Goal: Task Accomplishment & Management: Use online tool/utility

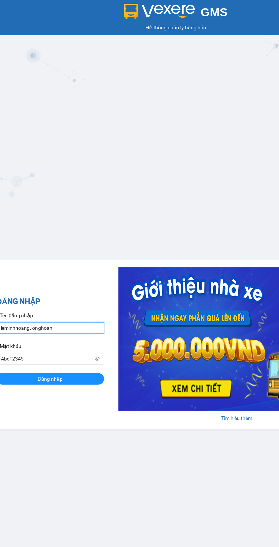
click at [31, 261] on input "leminhhoang.longhoan" at bounding box center [39, 260] width 85 height 9
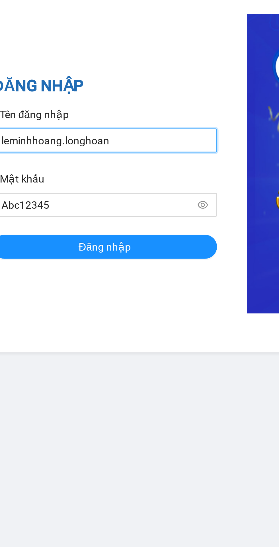
click at [46, 262] on input "leminhhoang.longhoan" at bounding box center [39, 260] width 85 height 9
type input "l"
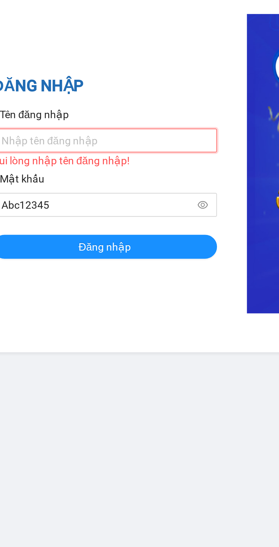
type input "tranvanthinh.longhoan"
type input "Thinh123@"
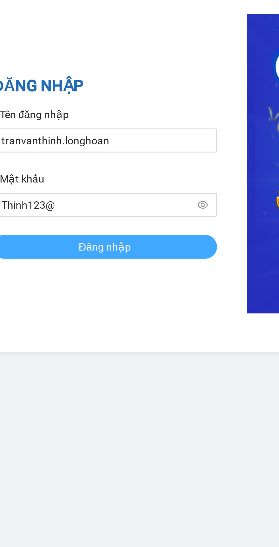
click at [16, 301] on button "Đăng nhập" at bounding box center [39, 300] width 85 height 9
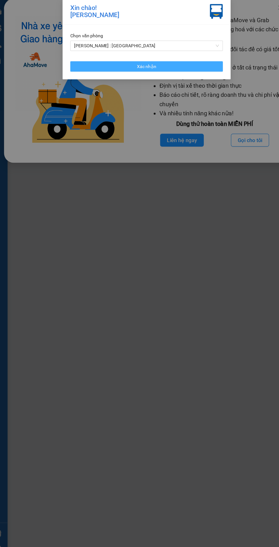
click at [101, 89] on button "Xác nhận" at bounding box center [139, 87] width 134 height 9
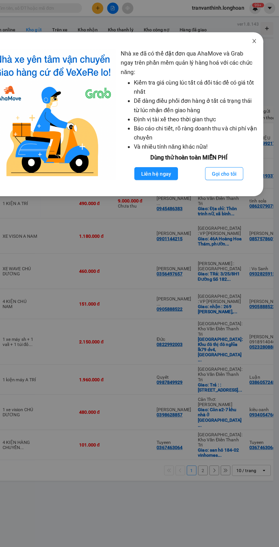
click at [257, 36] on icon "close" at bounding box center [256, 35] width 3 height 3
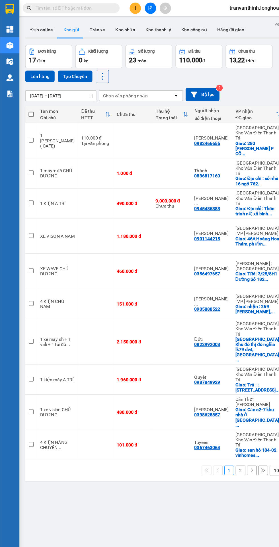
click at [53, 7] on input "text" at bounding box center [64, 7] width 67 height 6
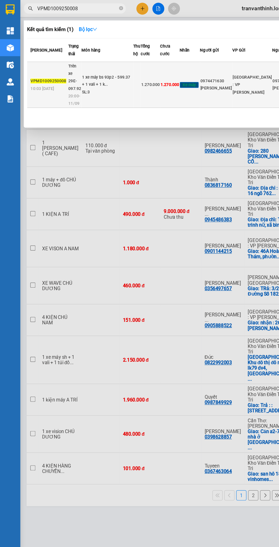
type input "VPMD1009250008"
click at [85, 74] on div "SL: 3" at bounding box center [90, 77] width 43 height 6
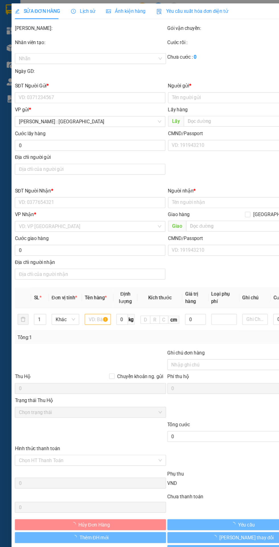
type input "0974471630"
type input "[PERSON_NAME]"
type input "0974471630"
type input "[PERSON_NAME]"
type input "1 chìa khóa cuốn tay lái, giấy tờ khách cầm"
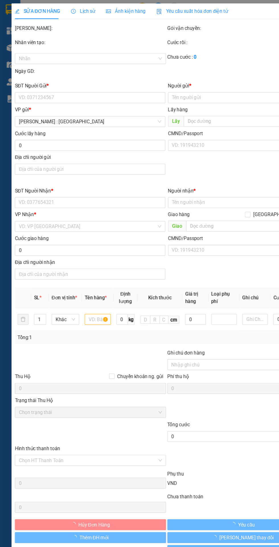
type input "1.270.000"
